Goal: Task Accomplishment & Management: Manage account settings

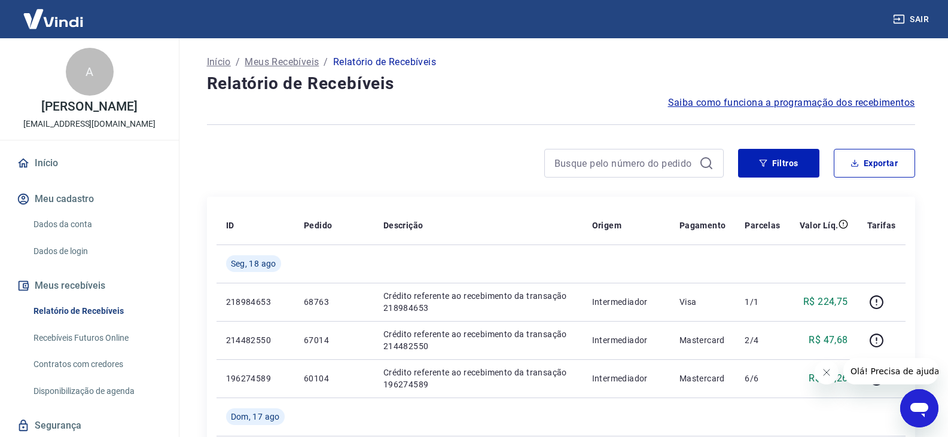
click at [647, 69] on div "Início / Meus Recebíveis / Relatório de Recebíveis" at bounding box center [561, 62] width 708 height 19
click at [786, 166] on button "Filtros" at bounding box center [778, 163] width 81 height 29
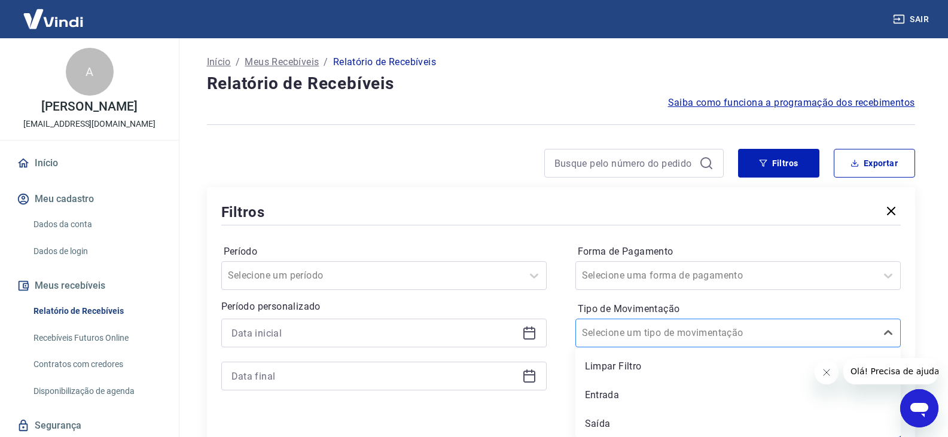
click at [714, 335] on div at bounding box center [726, 333] width 288 height 17
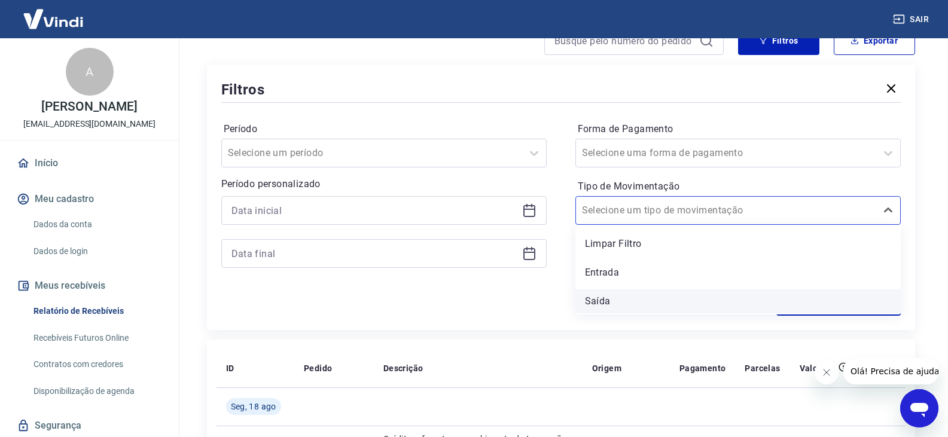
scroll to position [181, 0]
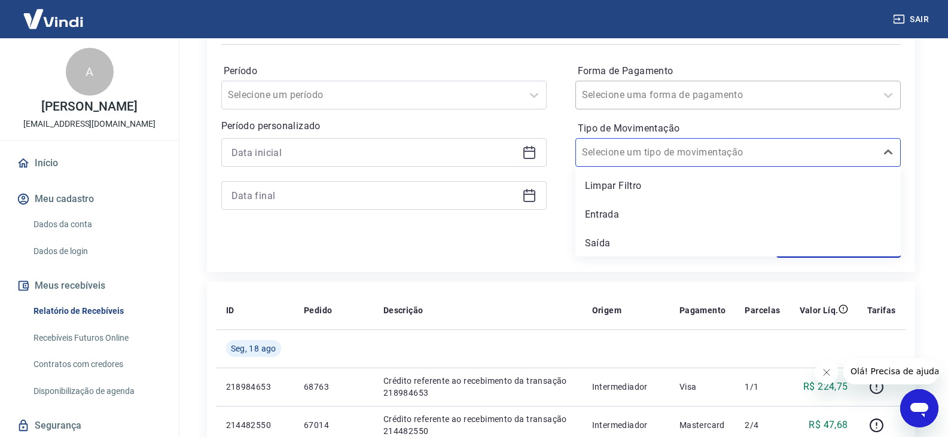
click at [680, 102] on div at bounding box center [726, 95] width 288 height 17
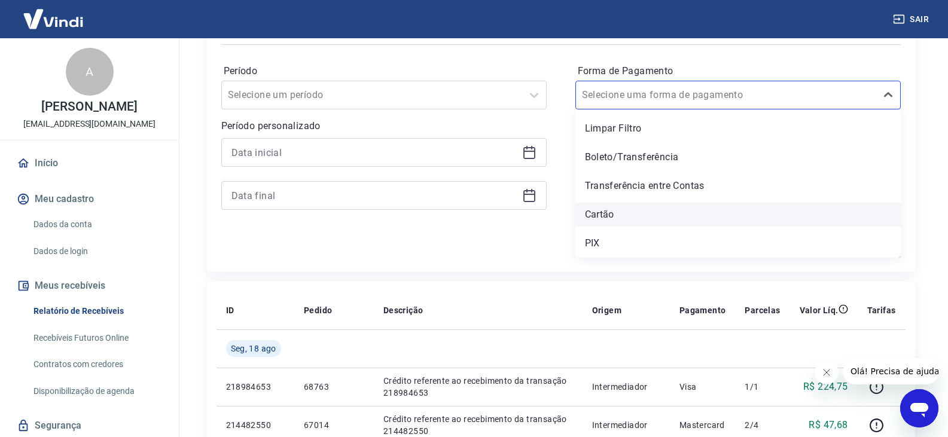
click at [645, 206] on div "Cartão" at bounding box center [737, 215] width 325 height 24
click at [645, 206] on div "Forma de Pagamento option Cartão focused, 4 of 5. 5 results available. Use Up a…" at bounding box center [737, 143] width 325 height 163
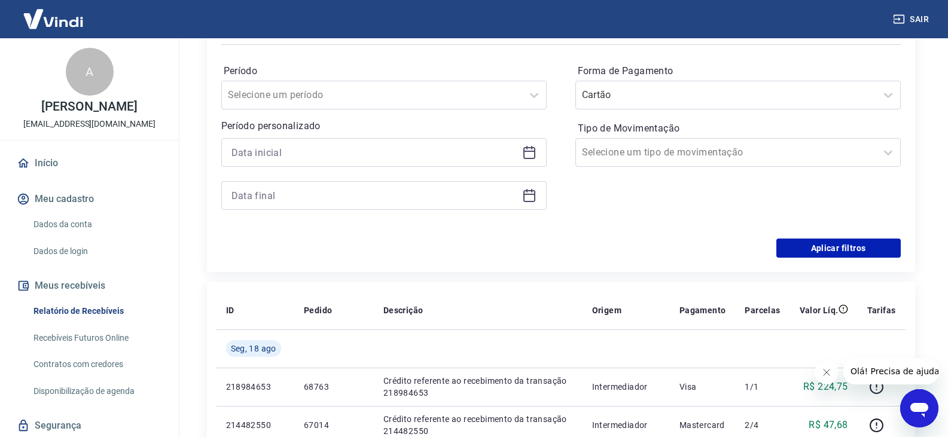
click at [645, 206] on div "Forma de Pagamento Cartão Tipo de Movimentação Selecione um tipo de movimentação" at bounding box center [737, 143] width 325 height 163
click at [809, 249] on button "Aplicar filtros" at bounding box center [838, 248] width 124 height 19
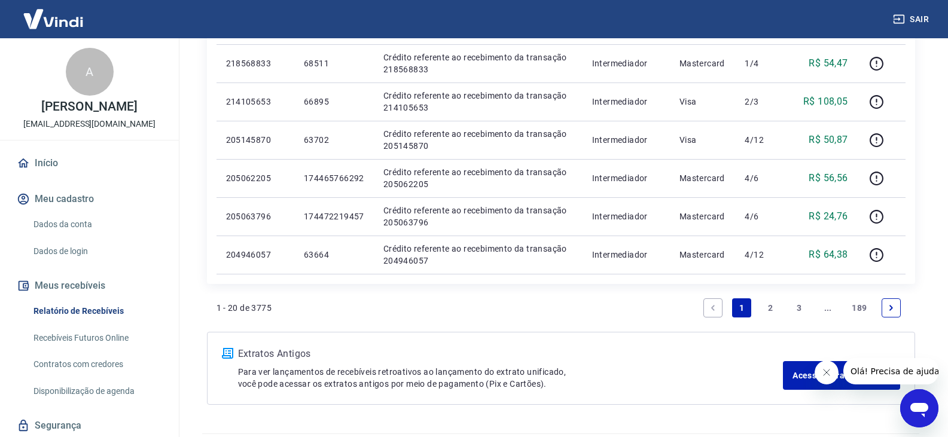
scroll to position [897, 0]
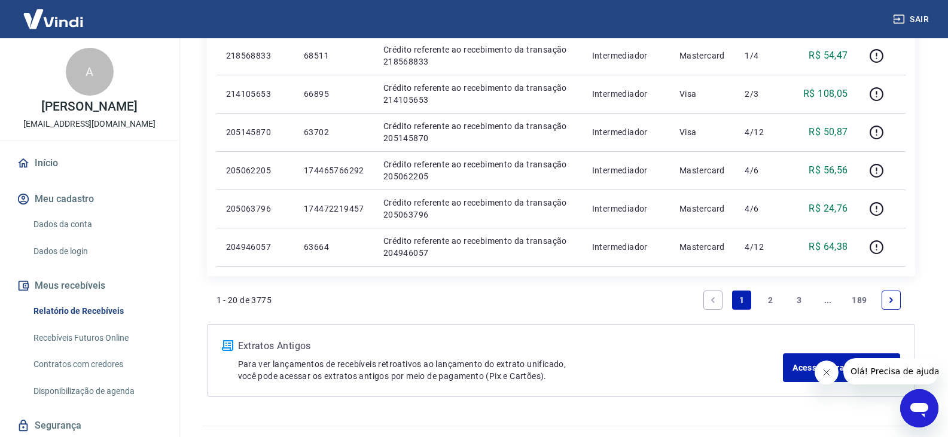
click at [767, 306] on link "2" at bounding box center [770, 300] width 19 height 19
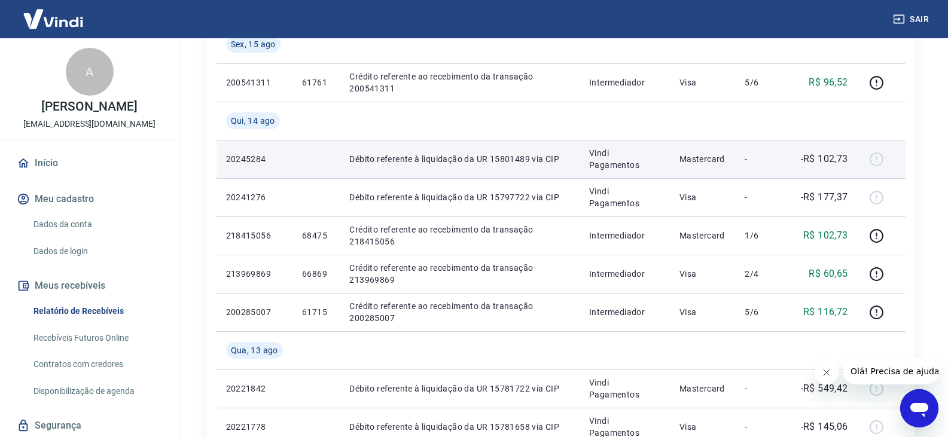
scroll to position [239, 0]
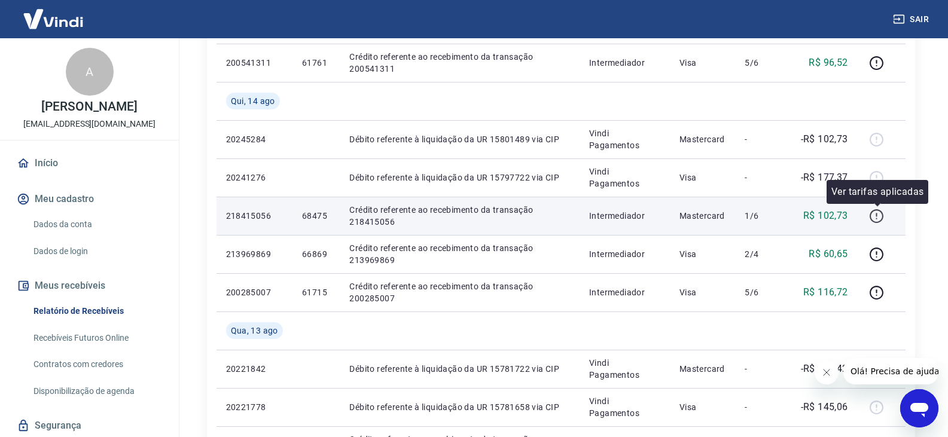
click at [876, 216] on icon "button" at bounding box center [876, 216] width 15 height 15
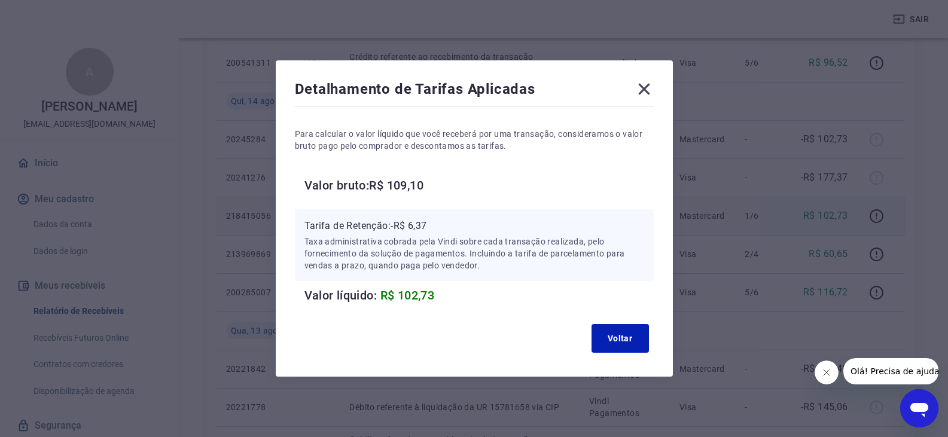
click at [852, 78] on div "Detalhamento de Tarifas Aplicadas Para calcular o valor líquido que você recebe…" at bounding box center [474, 218] width 948 height 437
click at [658, 86] on div "Detalhamento de Tarifas Aplicadas Para calcular o valor líquido que você recebe…" at bounding box center [474, 218] width 397 height 316
click at [639, 81] on icon at bounding box center [643, 89] width 19 height 19
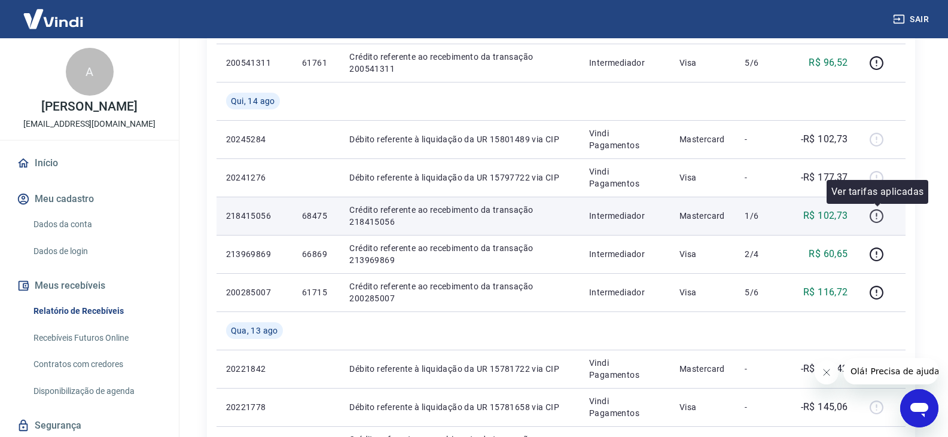
click at [877, 215] on icon "button" at bounding box center [876, 215] width 1 height 4
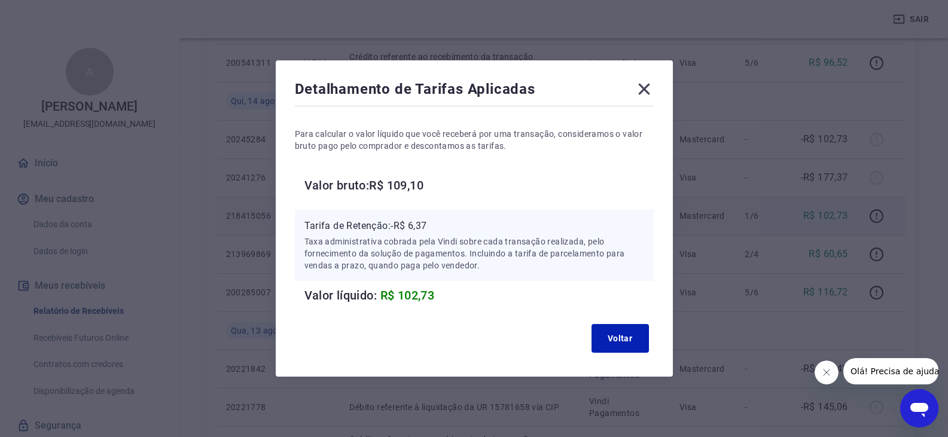
click at [648, 88] on icon at bounding box center [643, 89] width 11 height 11
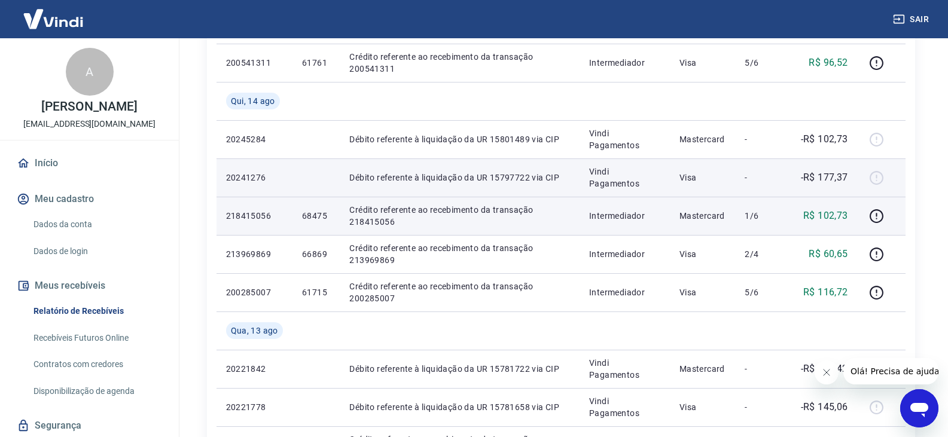
click at [752, 174] on p "-" at bounding box center [761, 178] width 35 height 12
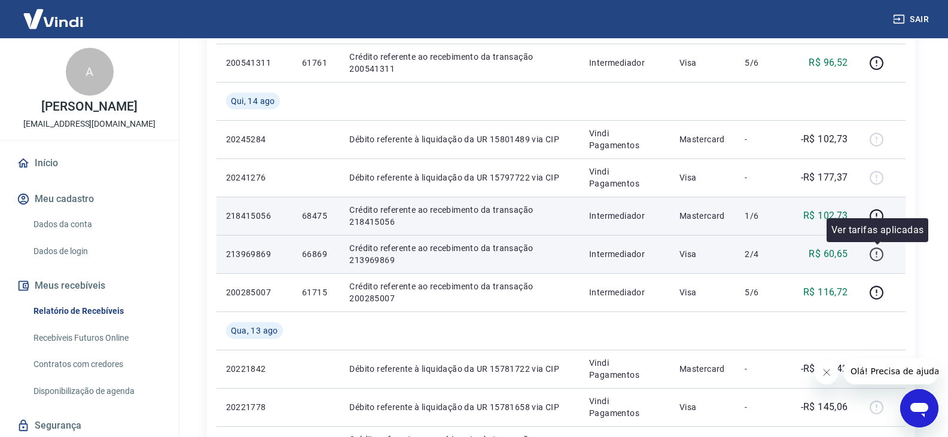
click at [879, 258] on icon "button" at bounding box center [876, 254] width 15 height 15
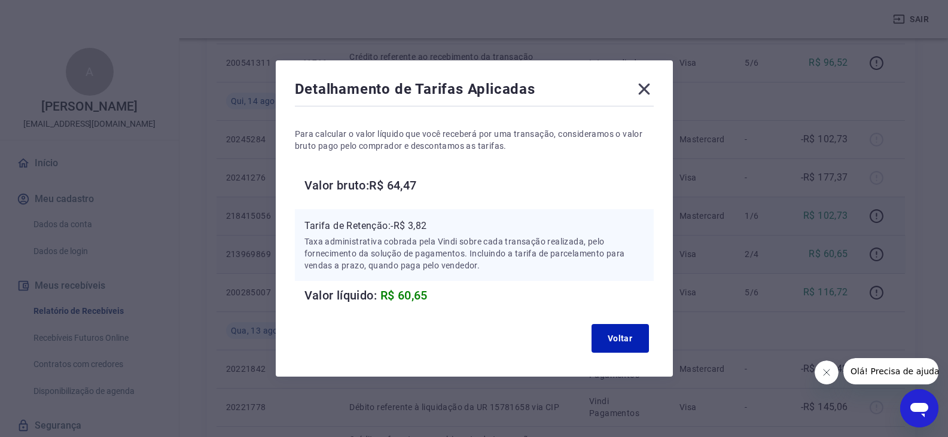
click at [654, 86] on icon at bounding box center [643, 89] width 19 height 19
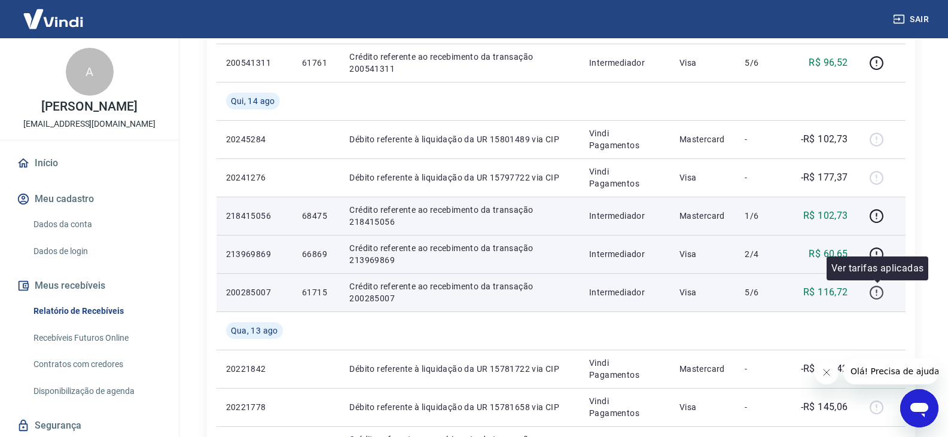
click at [880, 292] on icon "button" at bounding box center [876, 292] width 15 height 15
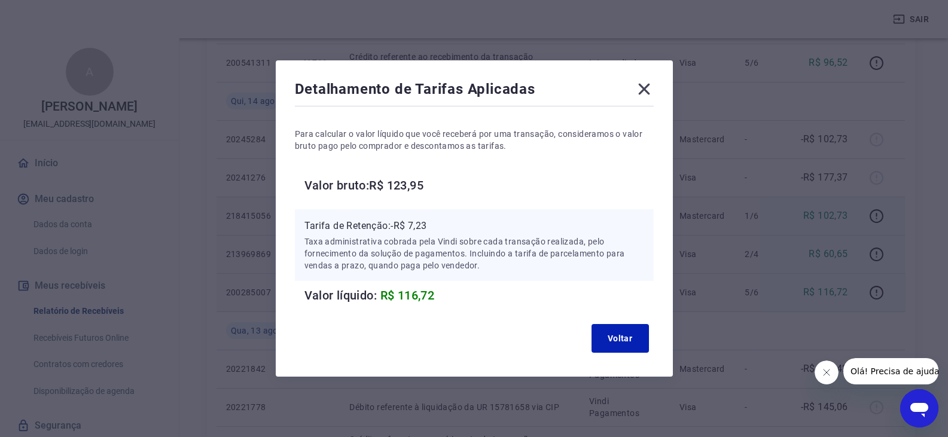
click at [646, 89] on icon at bounding box center [643, 89] width 19 height 19
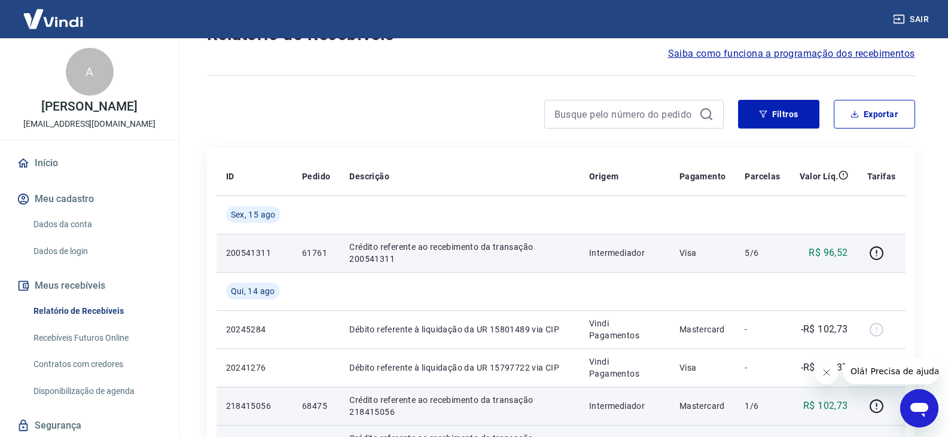
scroll to position [0, 0]
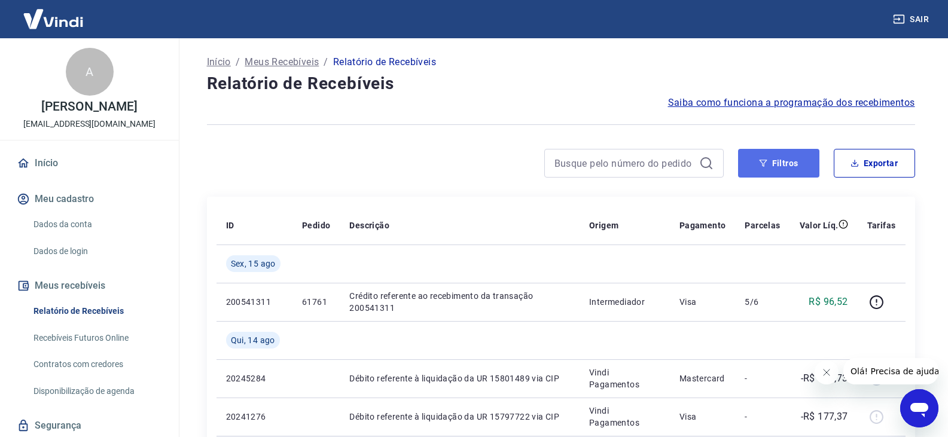
click at [805, 158] on button "Filtros" at bounding box center [778, 163] width 81 height 29
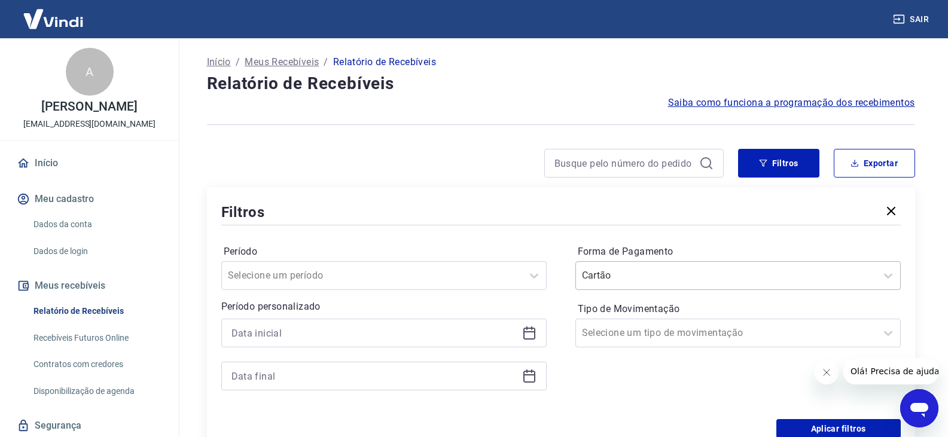
click at [732, 283] on div "Cartão" at bounding box center [726, 276] width 300 height 22
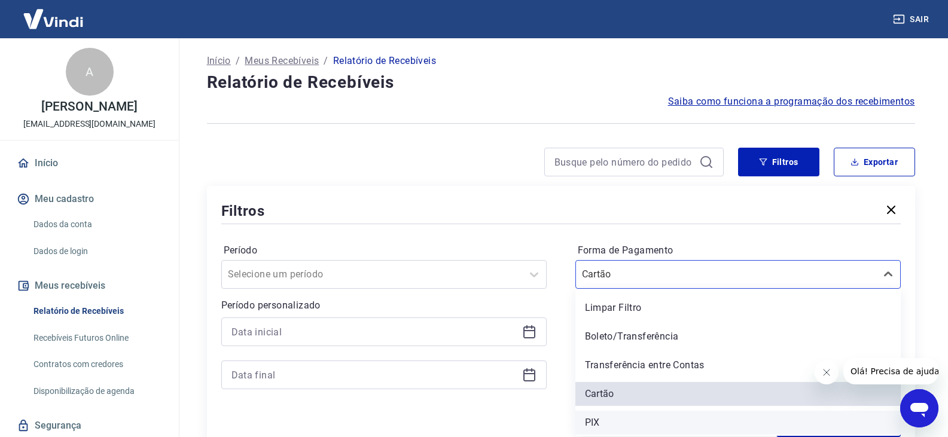
click at [670, 413] on div "PIX" at bounding box center [737, 423] width 325 height 24
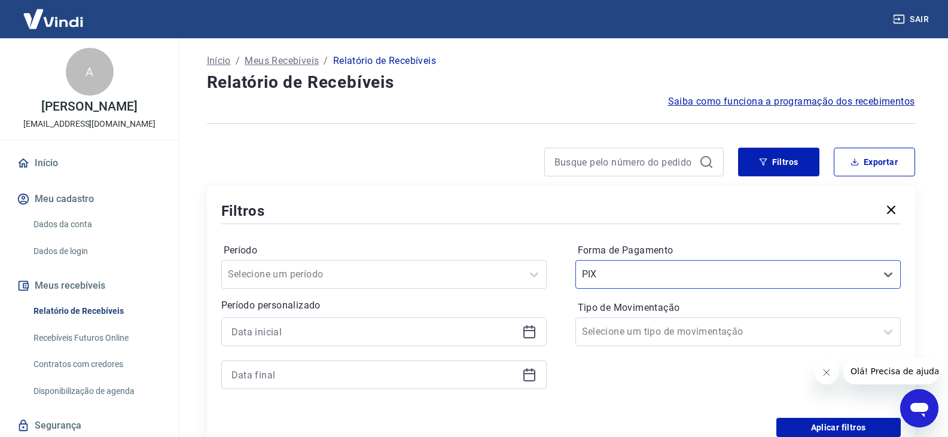
click at [637, 426] on div "Aplicar filtros" at bounding box center [560, 427] width 679 height 19
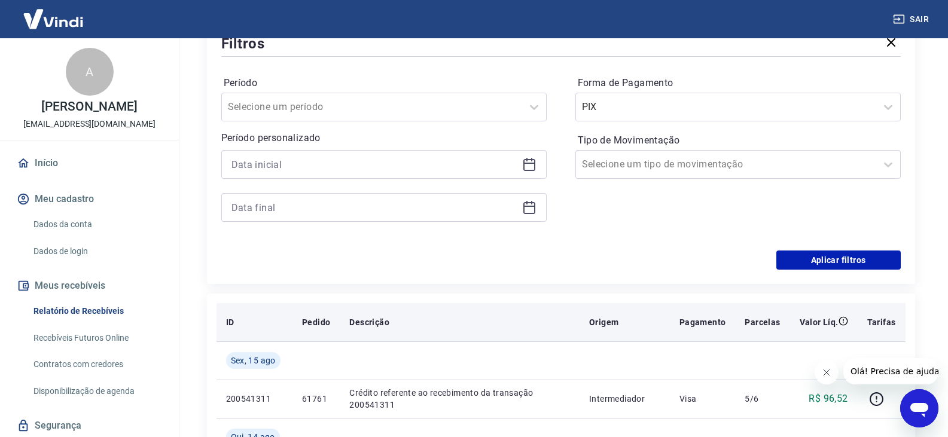
scroll to position [181, 0]
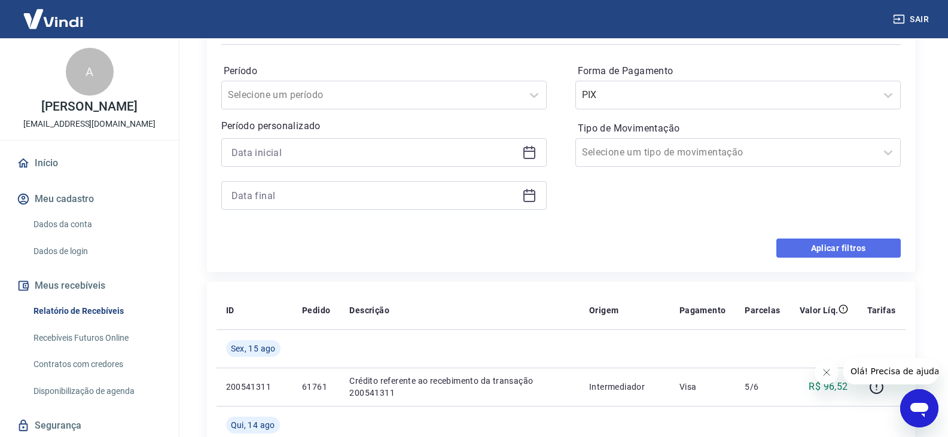
click at [840, 249] on button "Aplicar filtros" at bounding box center [838, 248] width 124 height 19
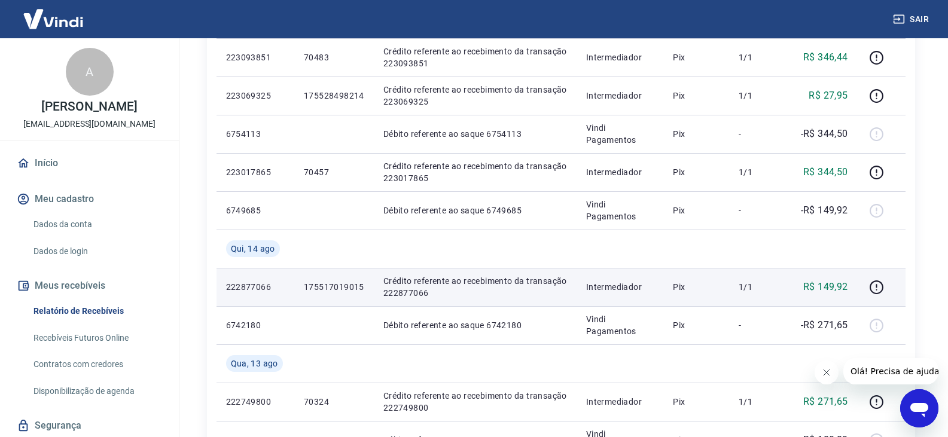
scroll to position [419, 0]
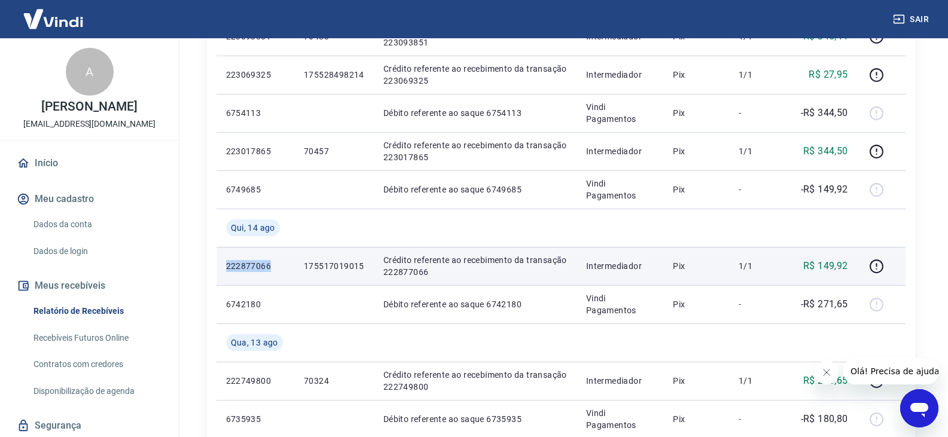
drag, startPoint x: 225, startPoint y: 264, endPoint x: 272, endPoint y: 265, distance: 46.7
click at [272, 265] on p "222877066" at bounding box center [255, 266] width 59 height 12
copy p "222877066"
click at [250, 270] on p "222877066" at bounding box center [255, 266] width 59 height 12
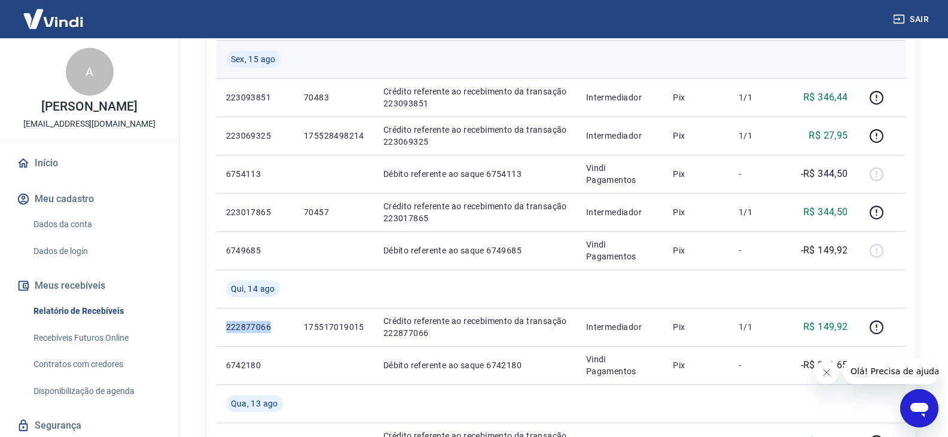
scroll to position [359, 0]
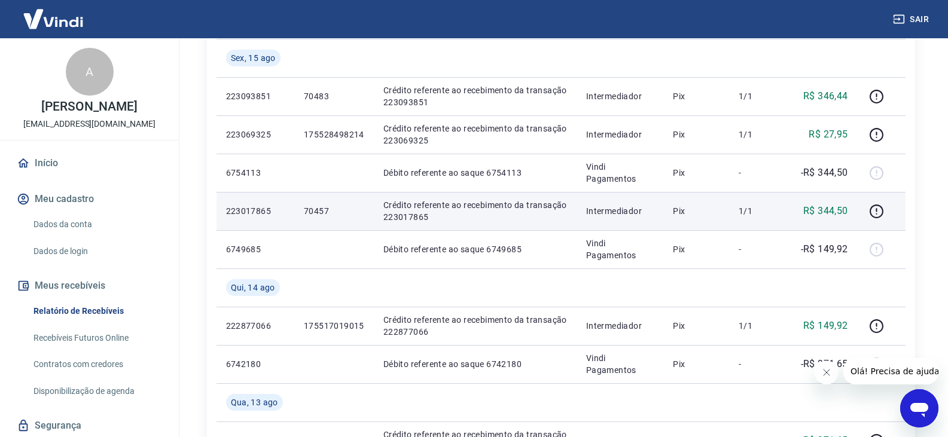
click at [317, 213] on p "70457" at bounding box center [334, 211] width 60 height 12
copy p "70457"
click at [271, 210] on p "223017865" at bounding box center [255, 211] width 59 height 12
click at [252, 205] on td "223017865" at bounding box center [255, 211] width 78 height 38
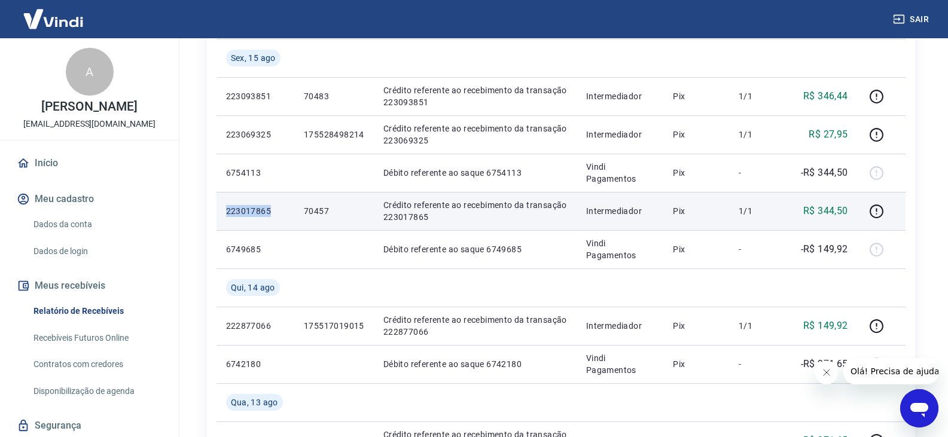
click at [252, 205] on td "223017865" at bounding box center [255, 211] width 78 height 38
copy p "223017865"
click at [313, 210] on p "70457" at bounding box center [334, 211] width 60 height 12
click at [314, 210] on p "70457" at bounding box center [334, 211] width 60 height 12
copy p "70457"
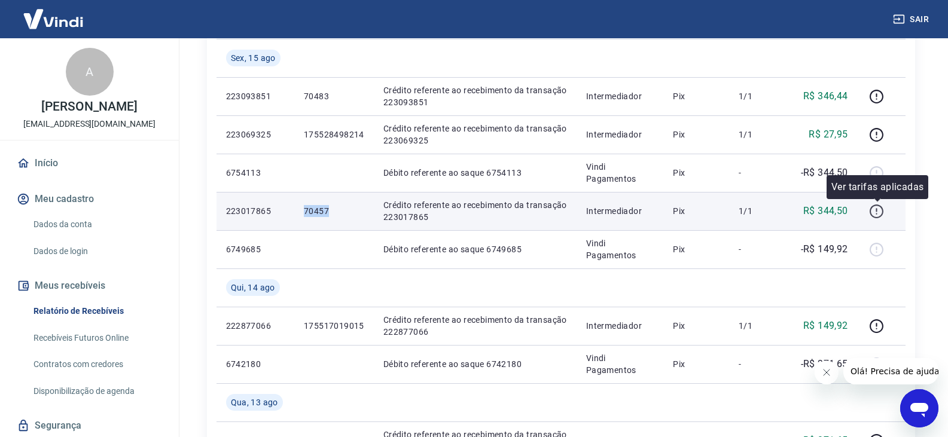
click at [878, 213] on icon "button" at bounding box center [876, 211] width 15 height 15
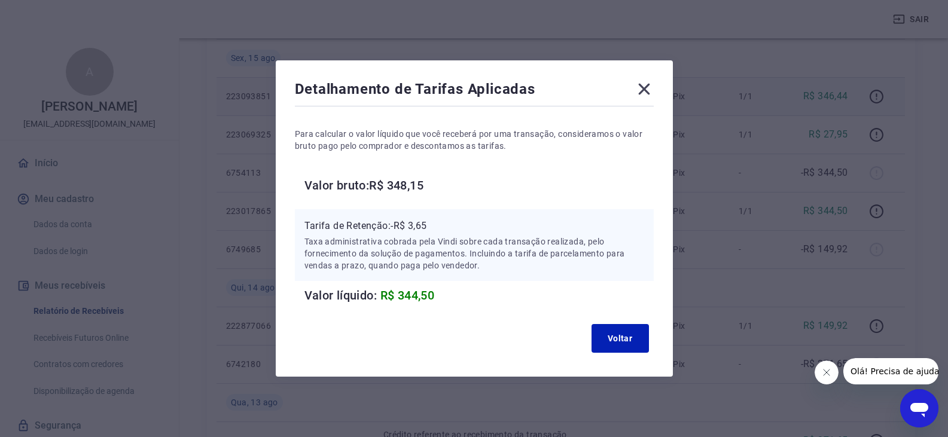
drag, startPoint x: 654, startPoint y: 87, endPoint x: 677, endPoint y: 94, distance: 25.0
click at [654, 87] on icon at bounding box center [643, 89] width 19 height 19
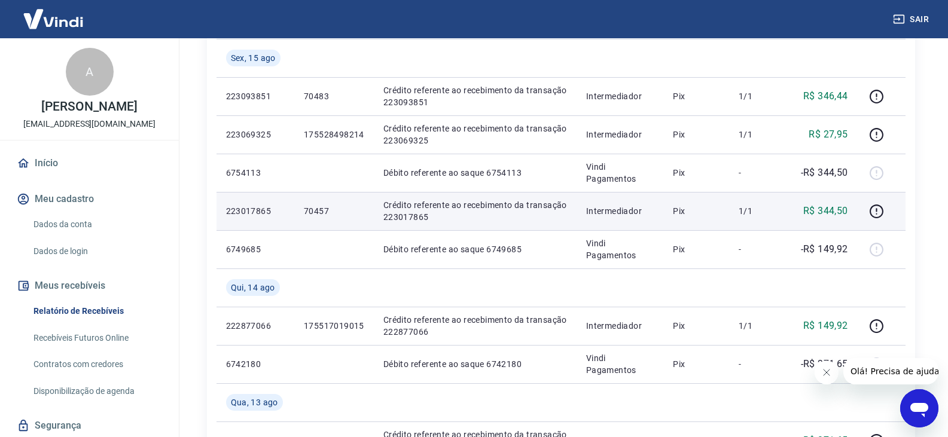
drag, startPoint x: 325, startPoint y: 216, endPoint x: 315, endPoint y: 207, distance: 13.5
click at [323, 216] on p "70457" at bounding box center [334, 211] width 60 height 12
click at [315, 207] on p "70457" at bounding box center [334, 211] width 60 height 12
copy p "70457"
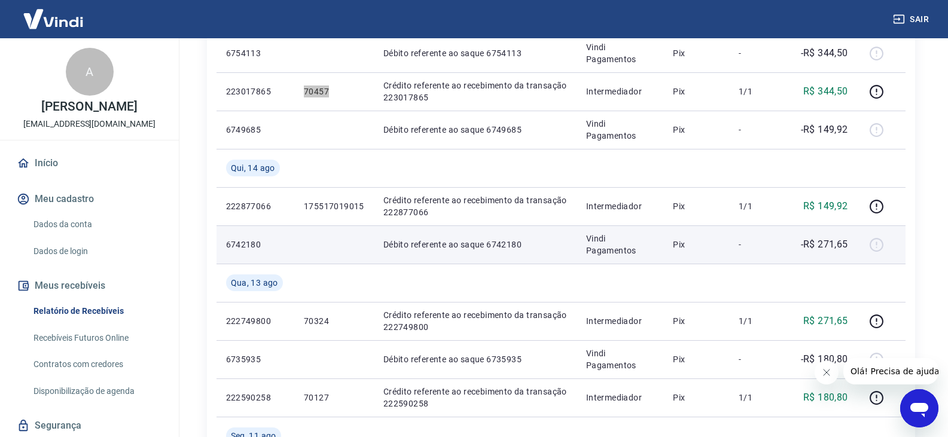
scroll to position [538, 0]
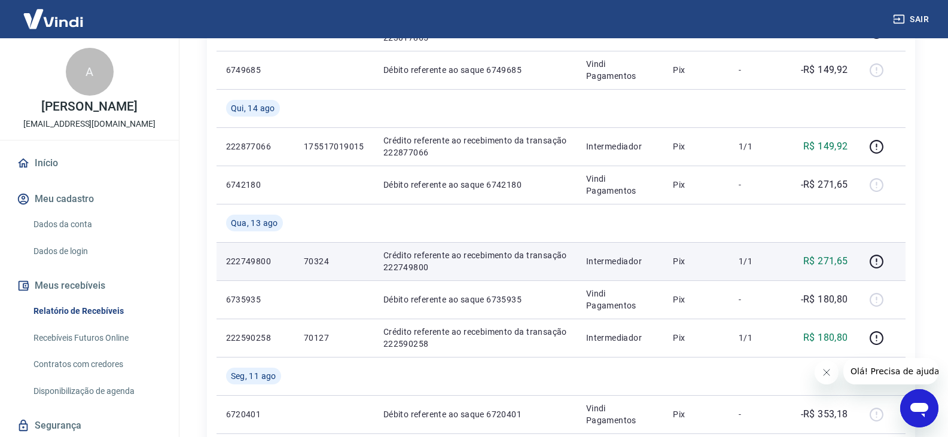
click at [319, 261] on p "70324" at bounding box center [334, 261] width 60 height 12
copy p "70324"
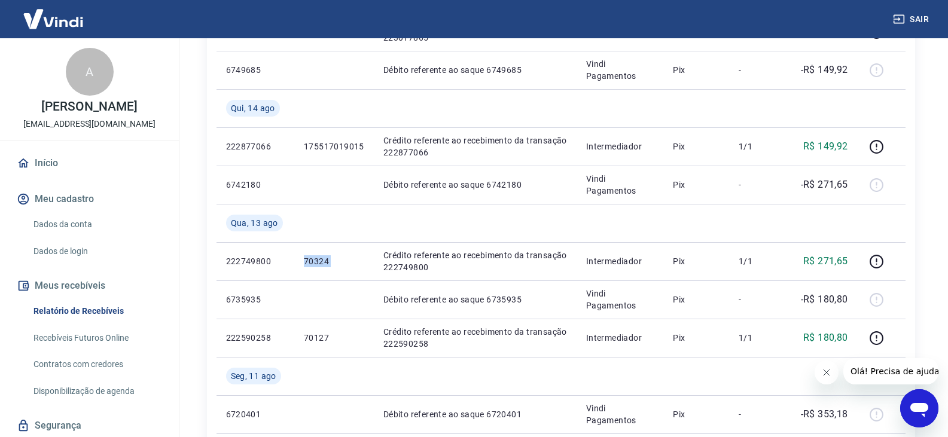
copy p "70324"
